Goal: Information Seeking & Learning: Learn about a topic

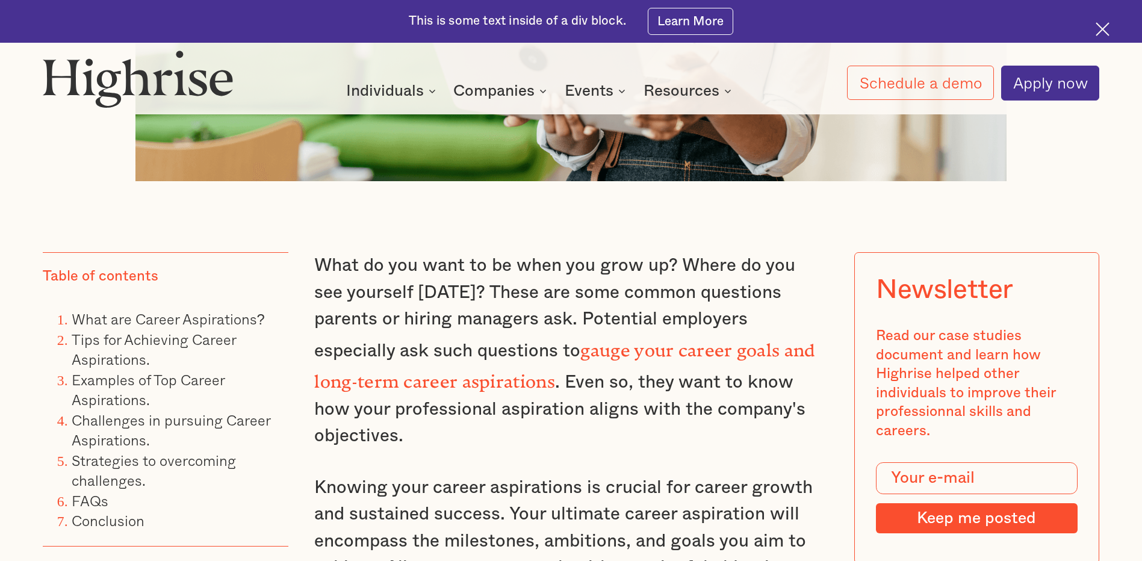
scroll to position [958, 0]
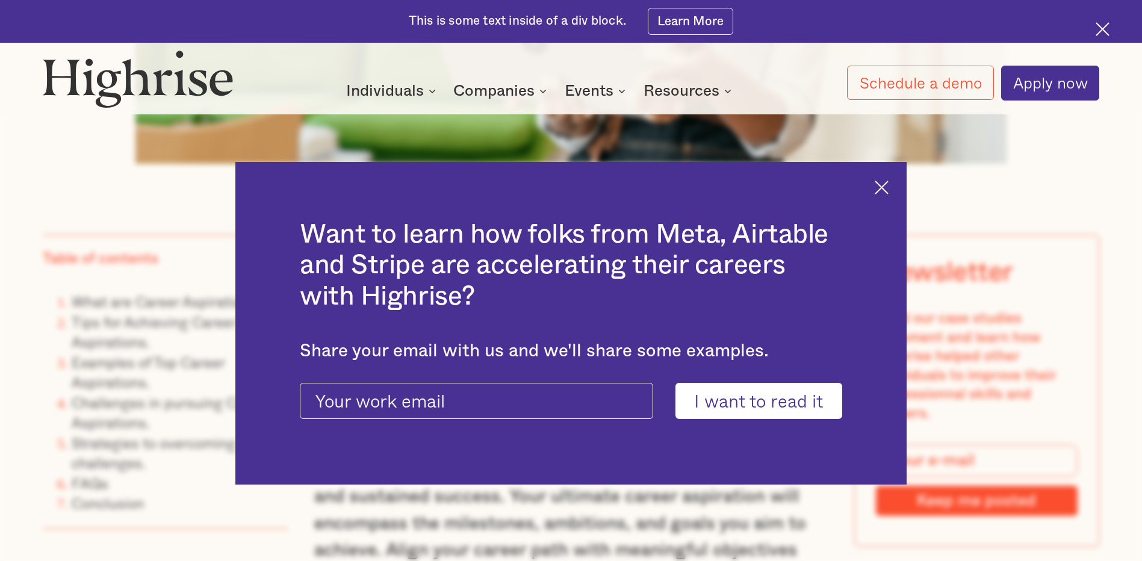
drag, startPoint x: 888, startPoint y: 188, endPoint x: 904, endPoint y: 193, distance: 17.5
click at [888, 190] on img at bounding box center [882, 188] width 14 height 14
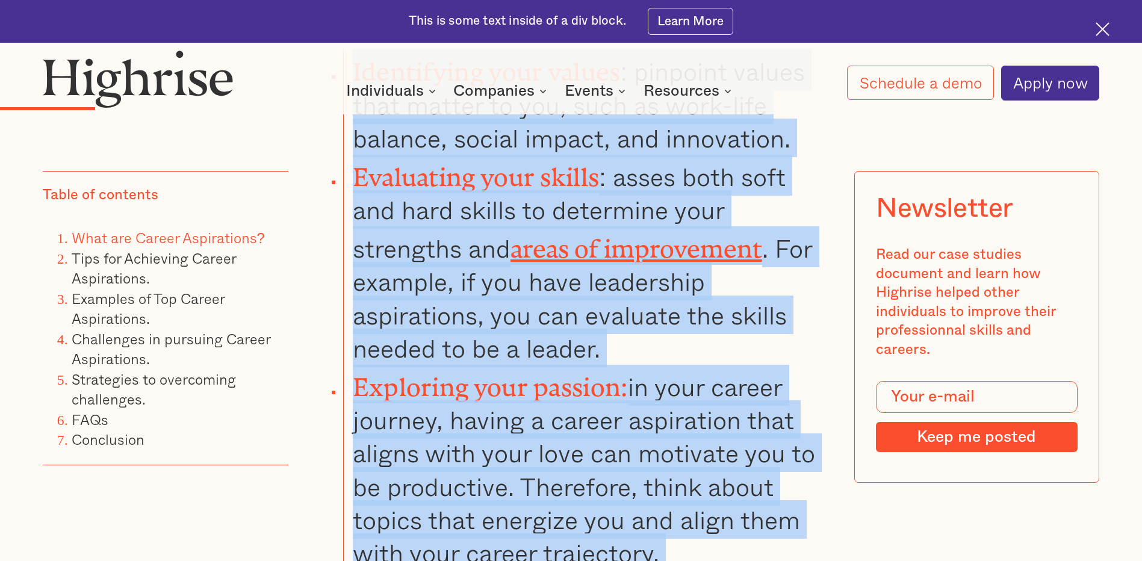
scroll to position [2418, 0]
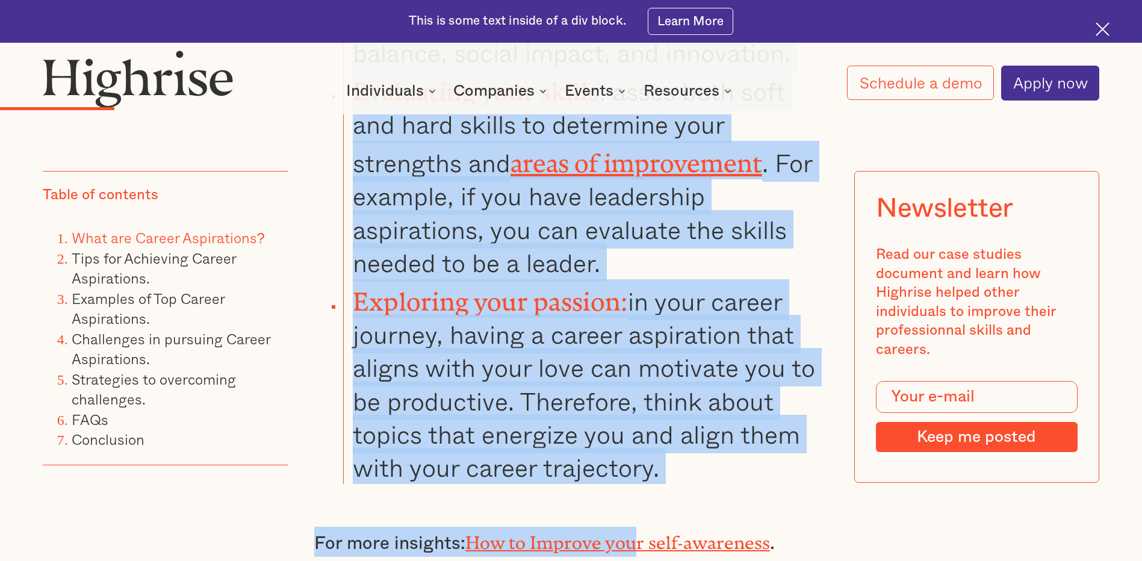
drag, startPoint x: 317, startPoint y: 164, endPoint x: 766, endPoint y: 465, distance: 540.7
copy div "Self-reflection is important for [MEDICAL_DATA] and helps define career aspirat…"
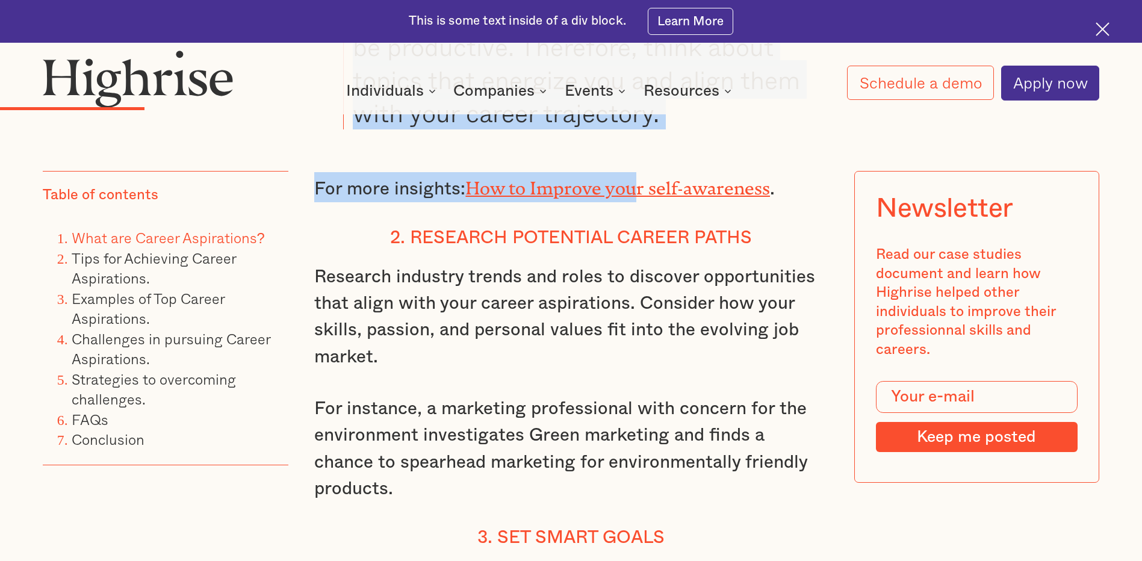
scroll to position [2791, 0]
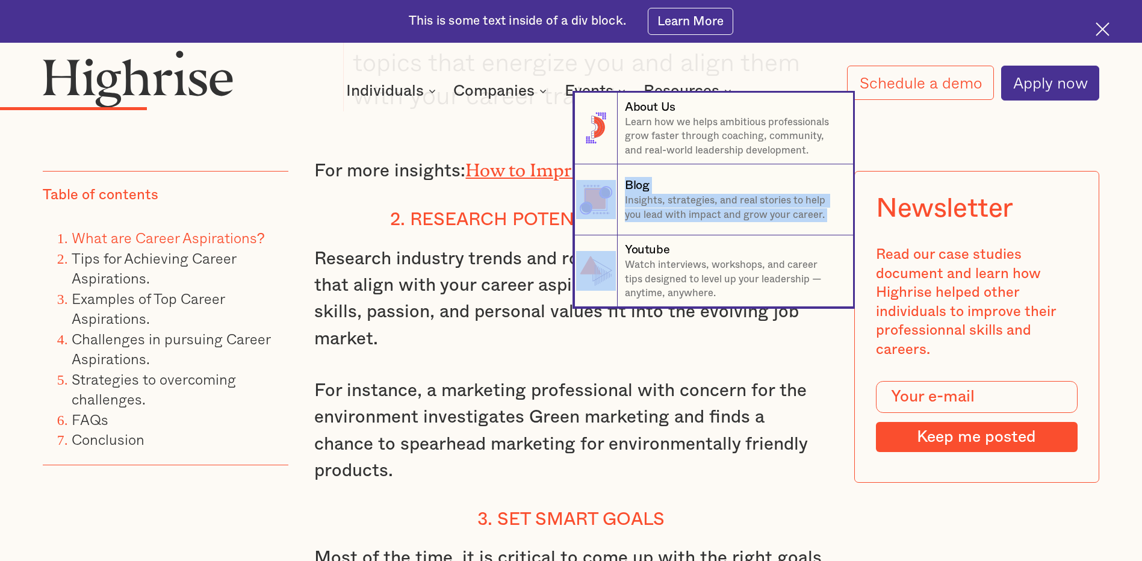
drag, startPoint x: 410, startPoint y: 205, endPoint x: 447, endPoint y: 265, distance: 70.5
click at [447, 265] on nav "8 About Us Learn how we helps ambitious professionals grow faster through coach…" at bounding box center [571, 200] width 1142 height 214
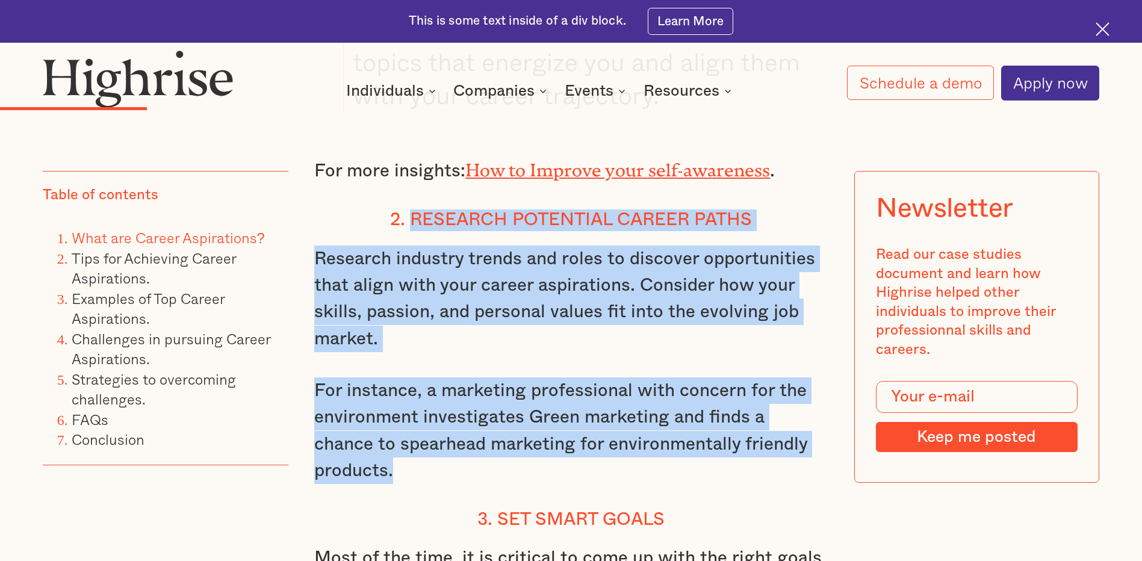
drag, startPoint x: 411, startPoint y: 212, endPoint x: 831, endPoint y: 445, distance: 480.0
drag, startPoint x: 831, startPoint y: 445, endPoint x: 795, endPoint y: 424, distance: 41.0
copy div "Research Potential Career Paths Research industry trends and roles to discover …"
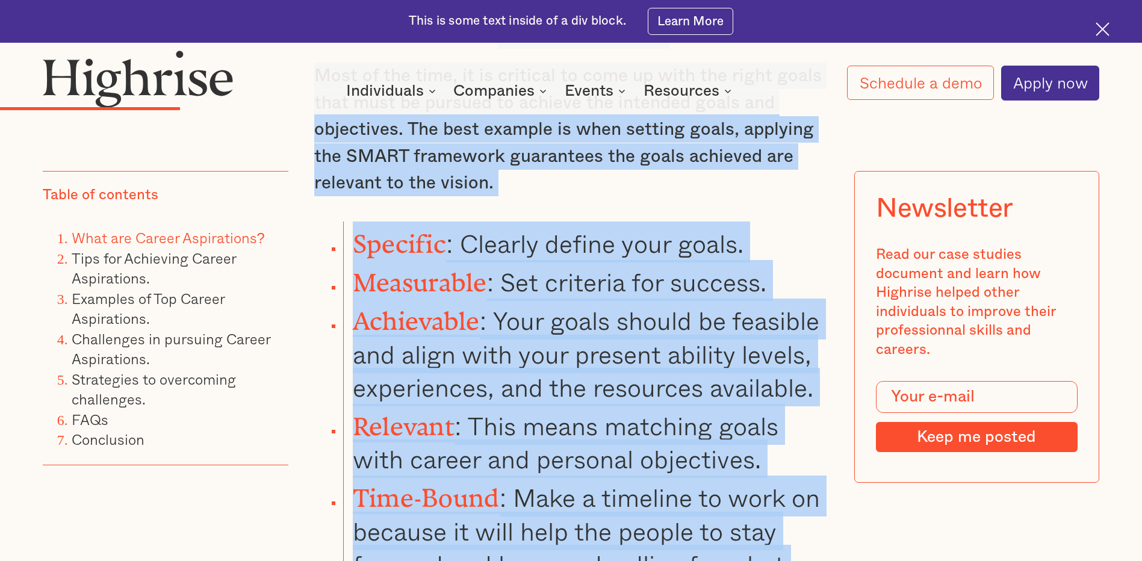
scroll to position [3352, 0]
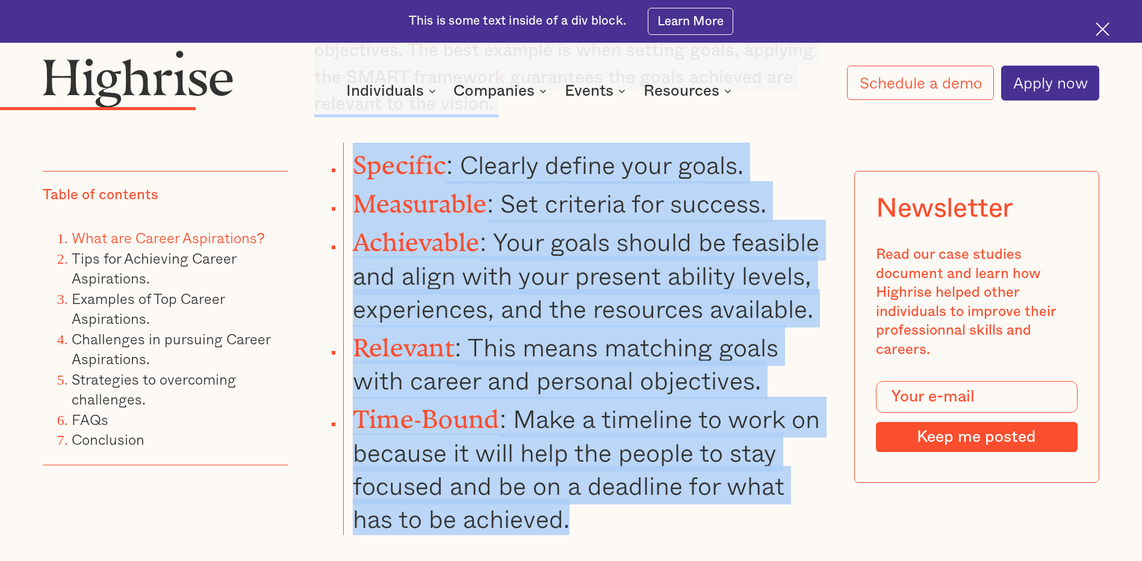
drag, startPoint x: 495, startPoint y: 163, endPoint x: 703, endPoint y: 477, distance: 376.6
drag, startPoint x: 703, startPoint y: 477, endPoint x: 618, endPoint y: 357, distance: 146.9
copy div "Set SMART Goals Most of the time, it is critical to come up with the right goal…"
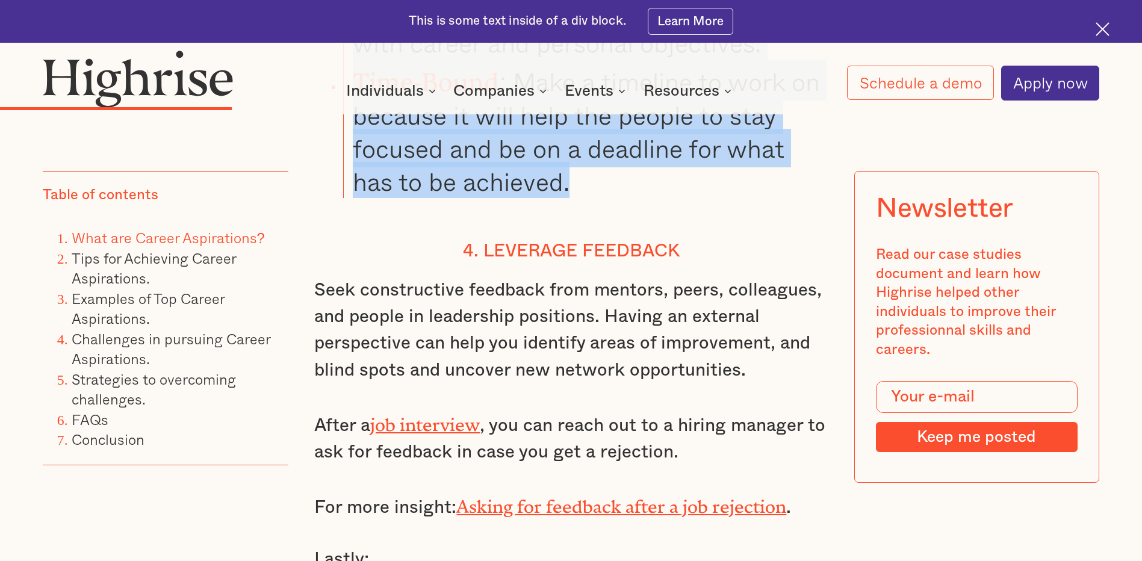
scroll to position [3778, 0]
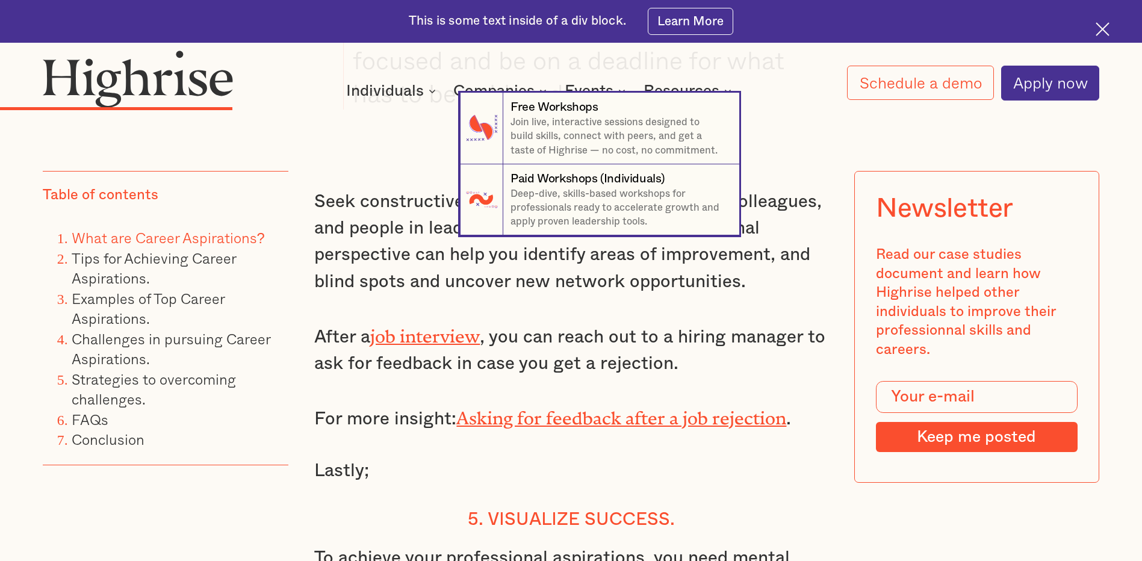
click at [321, 146] on nav "7 Free Workshops Join live, interactive sessions designed to build skills, conn…" at bounding box center [571, 164] width 1142 height 143
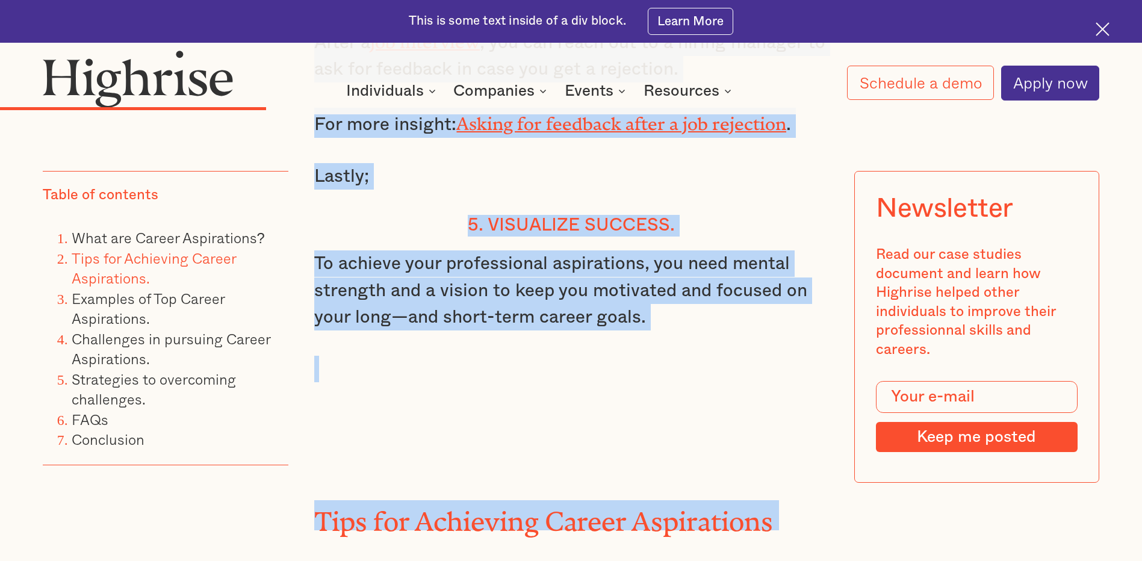
scroll to position [4201, 0]
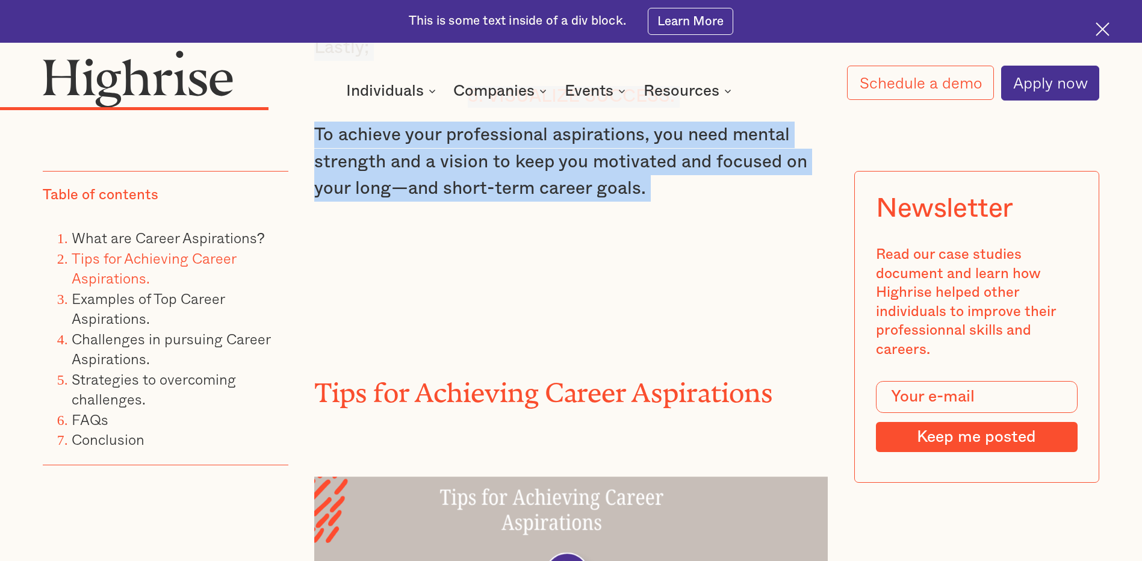
drag, startPoint x: 480, startPoint y: 283, endPoint x: 774, endPoint y: 152, distance: 321.6
copy div "Leverage Feedback Seek constructive feedback from mentors, peers, colleagues, a…"
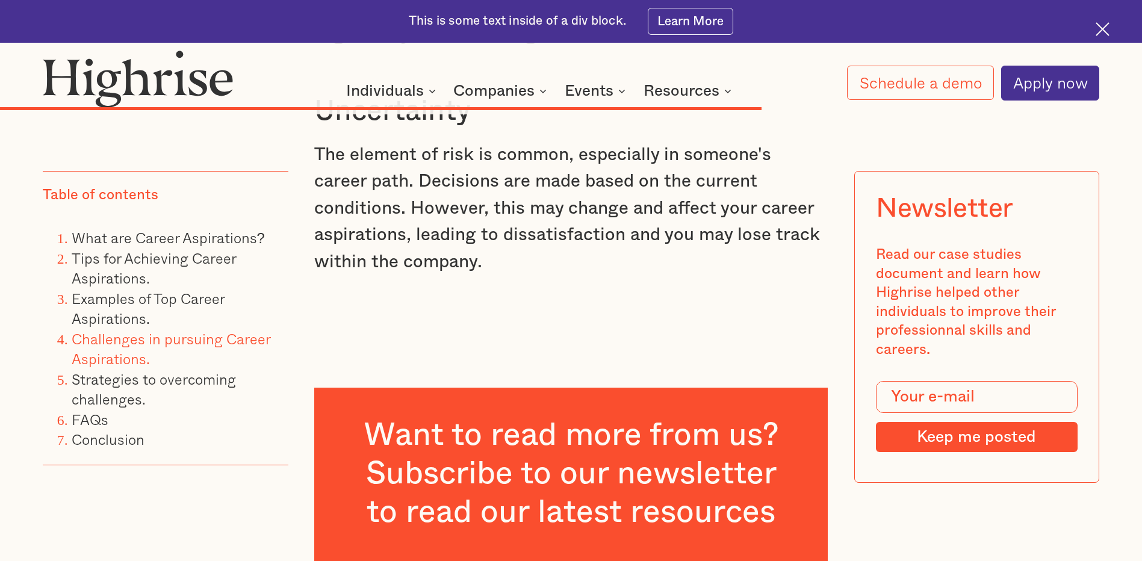
scroll to position [9841, 0]
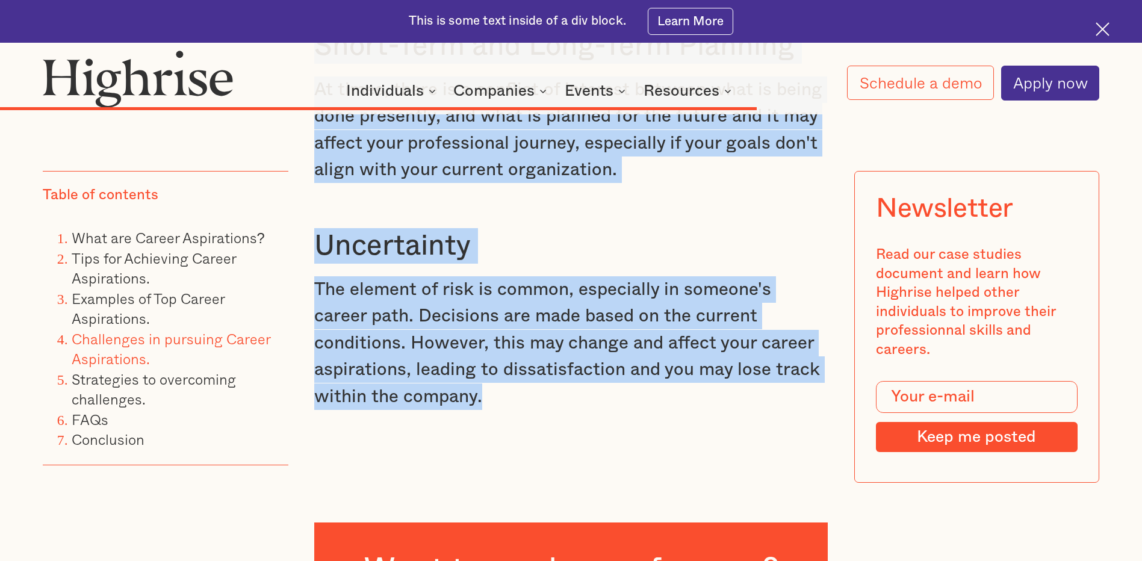
drag, startPoint x: 344, startPoint y: 229, endPoint x: 697, endPoint y: 370, distance: 380.3
copy div "Loremip d Sitame Consect A elitse doeiusm tempori utl et dolo magnaaliqu, enima…"
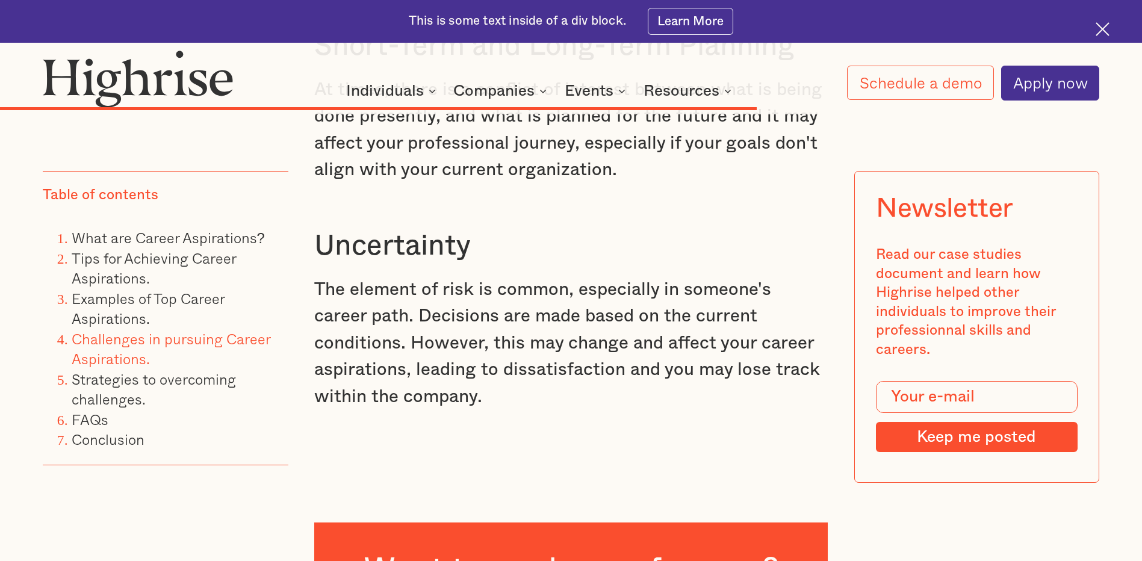
drag, startPoint x: 590, startPoint y: 463, endPoint x: 480, endPoint y: 452, distance: 110.7
click at [134, 391] on link "Strategies to overcoming challenges." at bounding box center [154, 389] width 164 height 43
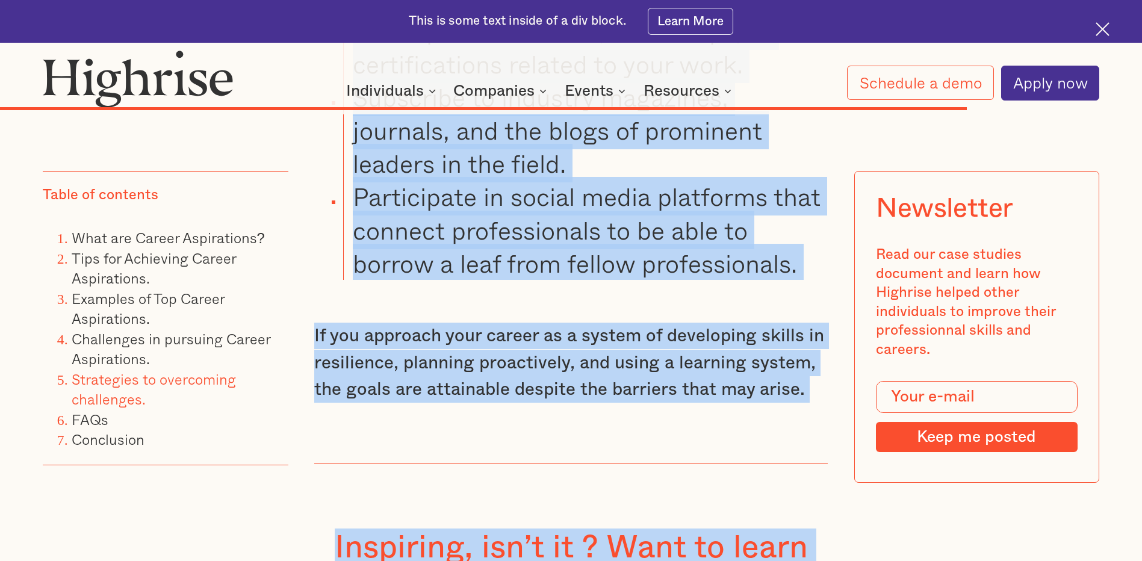
scroll to position [12324, 0]
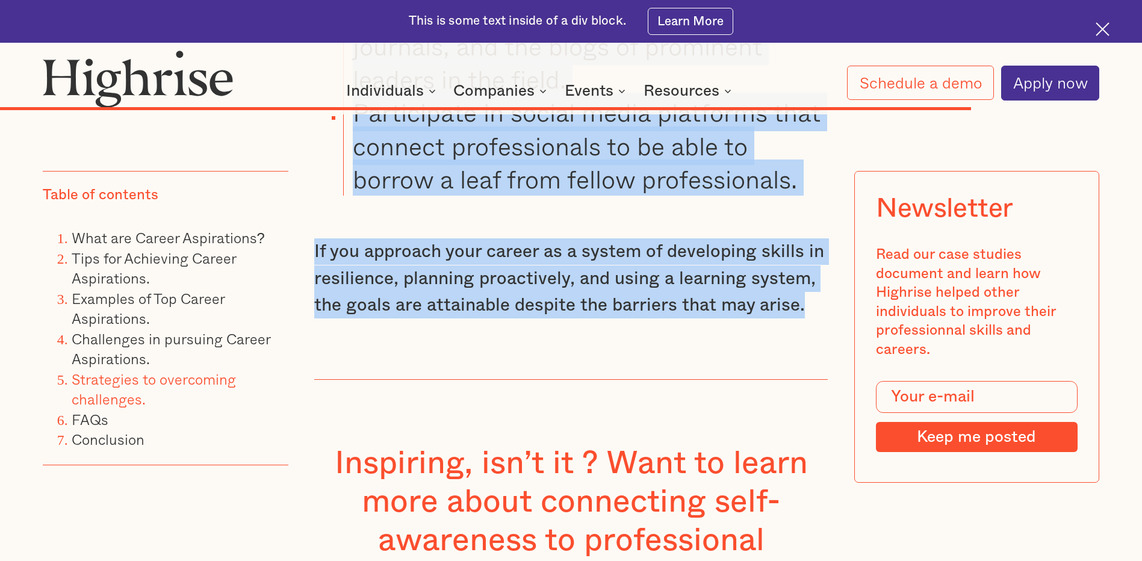
drag, startPoint x: 318, startPoint y: 202, endPoint x: 803, endPoint y: 283, distance: 491.4
drag, startPoint x: 803, startPoint y: 283, endPoint x: 782, endPoint y: 273, distance: 23.4
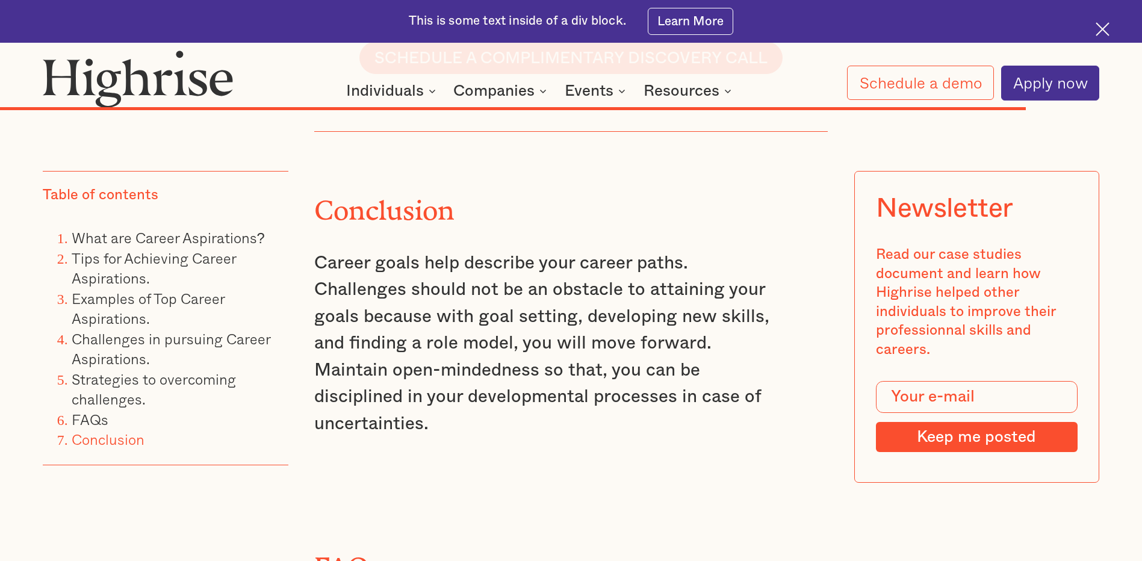
scroll to position [12963, 0]
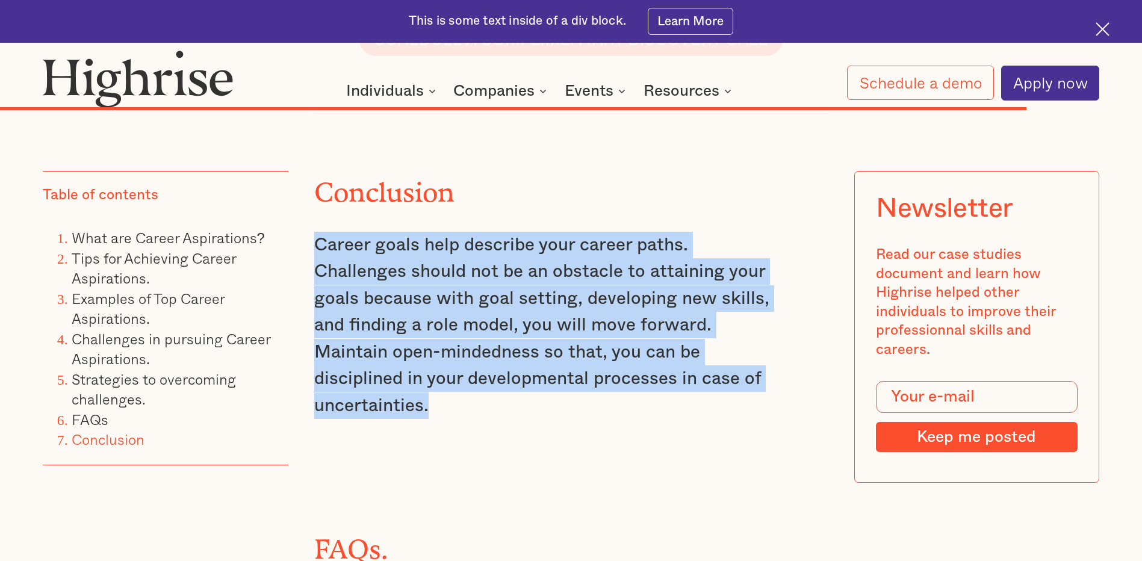
drag, startPoint x: 318, startPoint y: 176, endPoint x: 439, endPoint y: 329, distance: 195.0
click at [439, 329] on p "Career goals help describe your career paths. Challenges should not be an obsta…" at bounding box center [545, 325] width 462 height 187
drag, startPoint x: 439, startPoint y: 329, endPoint x: 421, endPoint y: 278, distance: 54.6
copy p "Career goals help describe your career paths. Challenges should not be an obsta…"
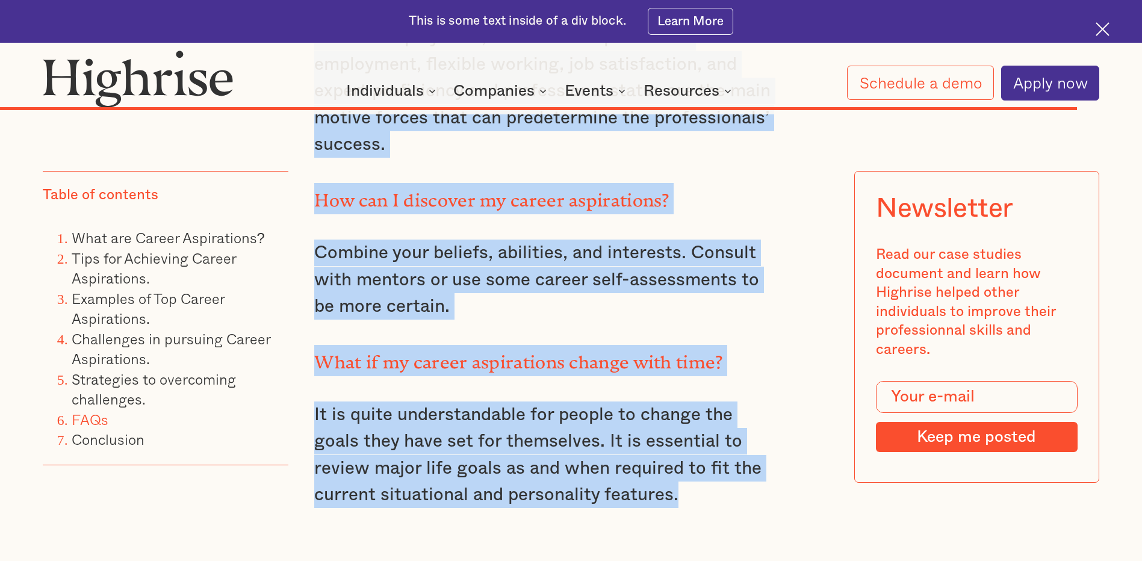
scroll to position [13599, 0]
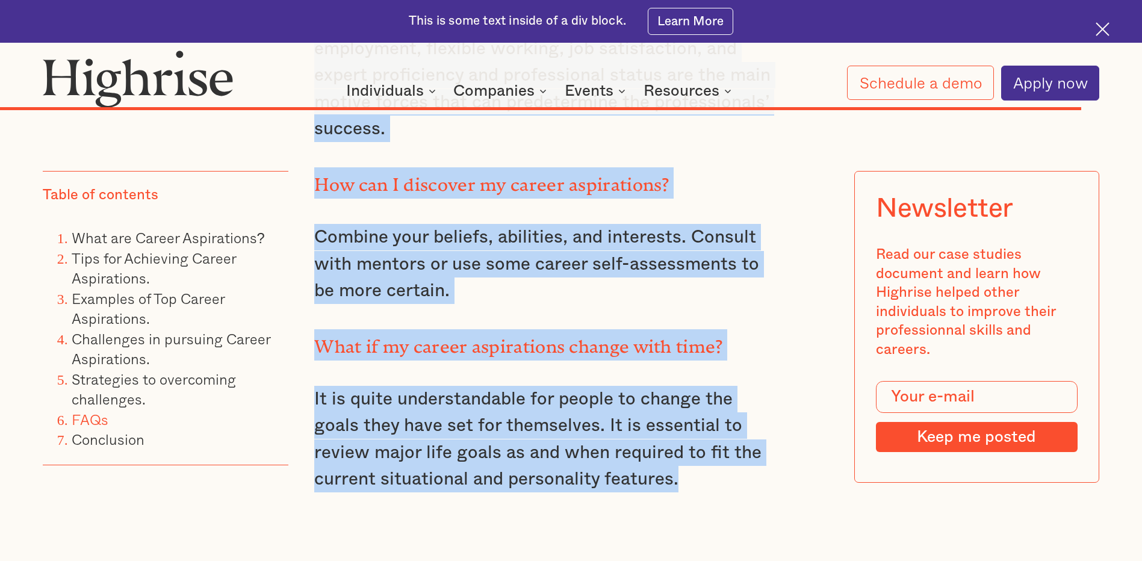
drag, startPoint x: 314, startPoint y: 180, endPoint x: 735, endPoint y: 426, distance: 487.1
copy div "What are the most common career aspirations? Gainful employment, self-leadershi…"
click at [1105, 26] on img at bounding box center [1103, 29] width 14 height 14
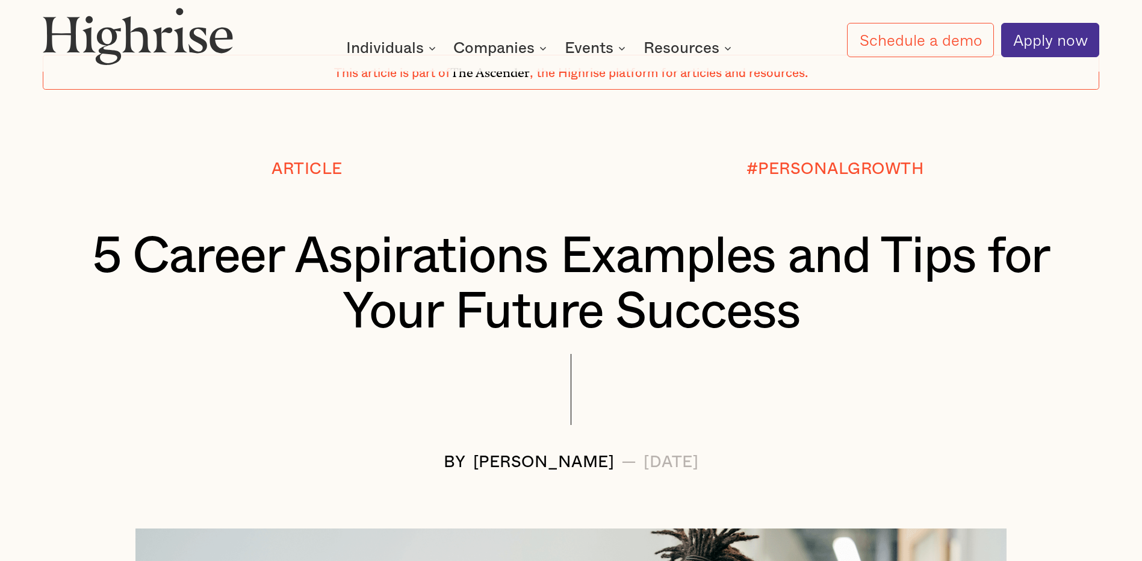
scroll to position [0, 0]
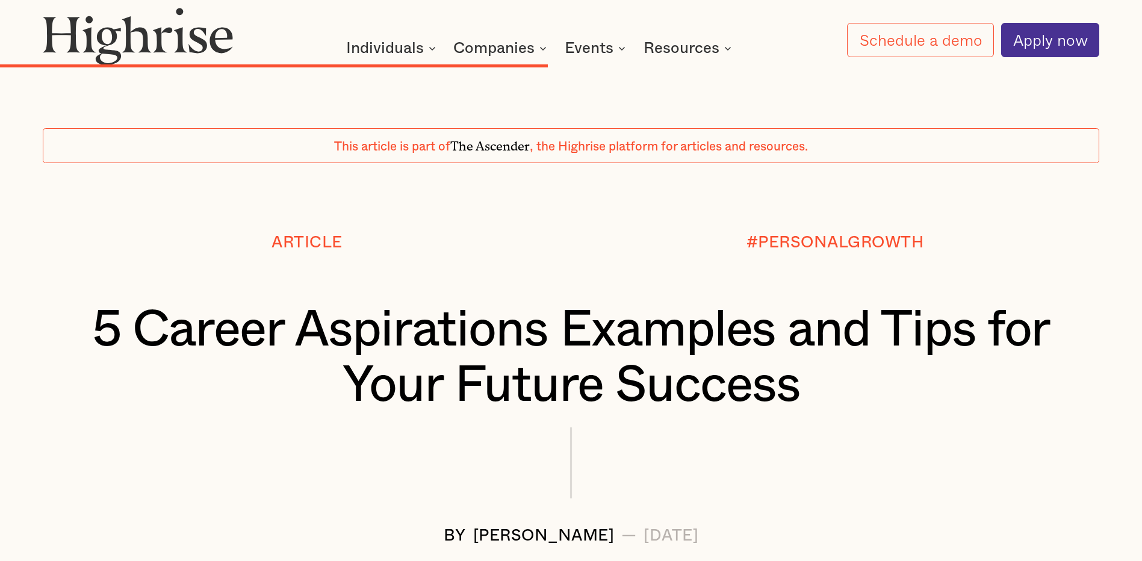
scroll to position [9841, 0]
